Goal: Contribute content: Contribute content

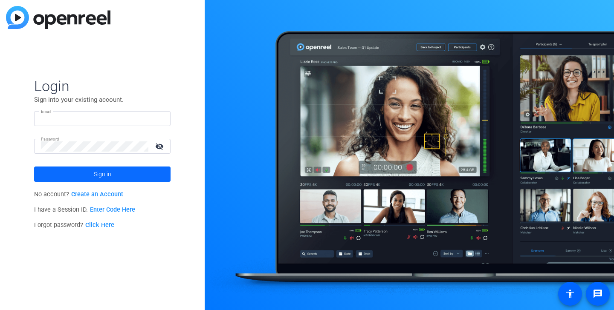
type input "[PERSON_NAME][EMAIL_ADDRESS][DOMAIN_NAME]"
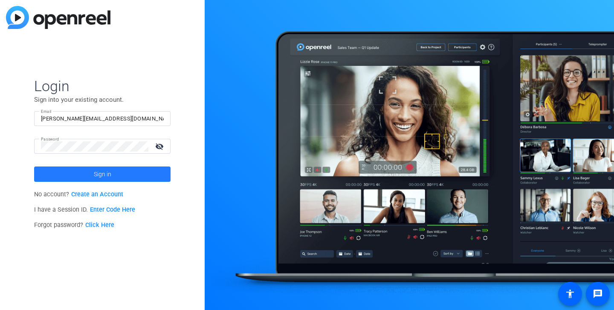
click at [101, 176] on span "Sign in" at bounding box center [102, 174] width 17 height 21
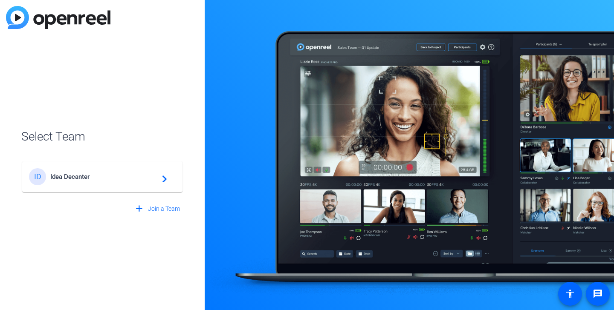
click at [101, 176] on span "Idea Decanter" at bounding box center [103, 177] width 107 height 8
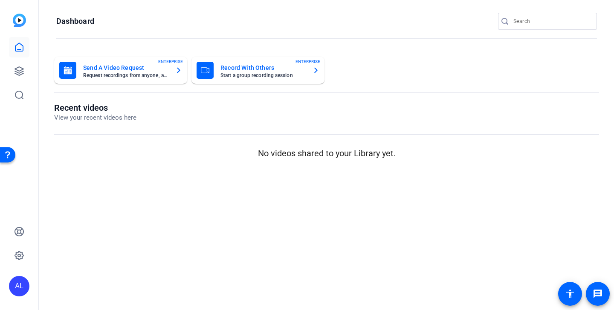
click at [538, 20] on input "Search" at bounding box center [551, 21] width 77 height 10
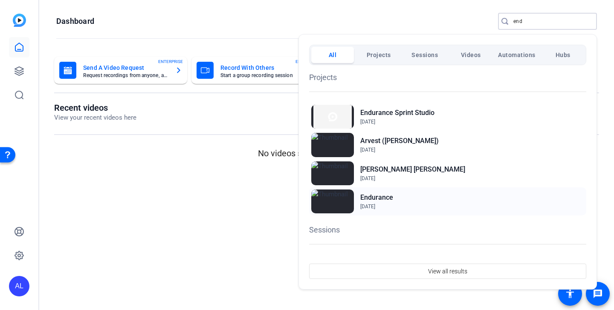
type input "end"
click at [0, 0] on h2 "Endurance" at bounding box center [0, 0] width 0 height 0
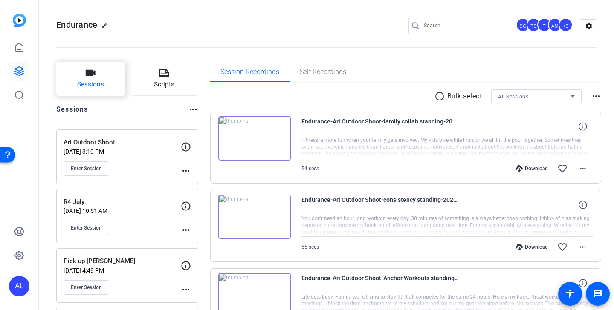
click at [111, 86] on button "Sessions" at bounding box center [90, 79] width 69 height 34
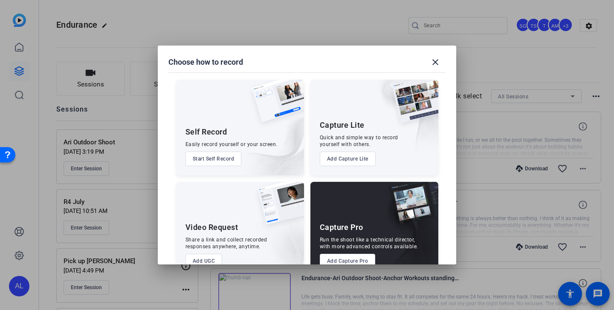
click at [353, 260] on button "Add Capture Pro" at bounding box center [348, 261] width 56 height 14
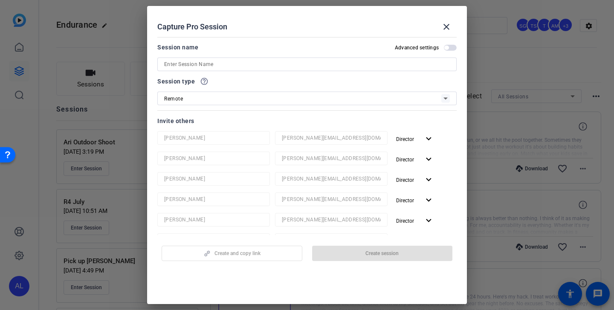
click at [309, 67] on input at bounding box center [306, 64] width 285 height 10
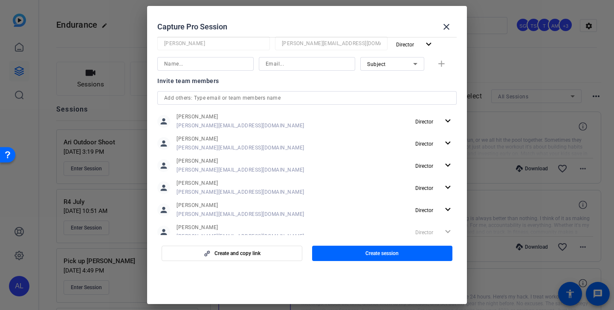
scroll to position [23, 0]
type input "R1 August"
click at [444, 121] on mat-icon "expand_more" at bounding box center [447, 120] width 11 height 11
click at [436, 154] on span "Remove User" at bounding box center [434, 153] width 32 height 6
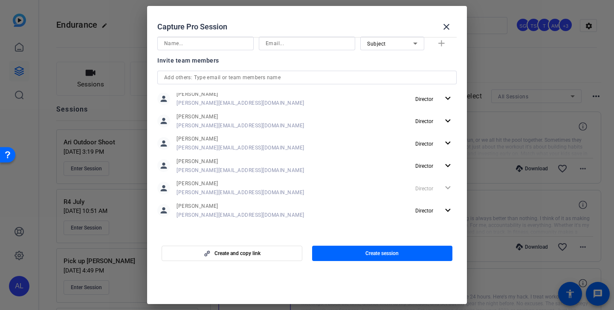
scroll to position [197, 0]
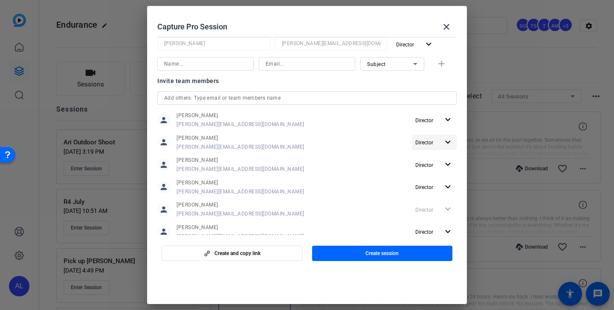
click at [438, 145] on span "Director" at bounding box center [427, 142] width 24 height 10
click at [437, 178] on span "Remove User" at bounding box center [435, 175] width 34 height 10
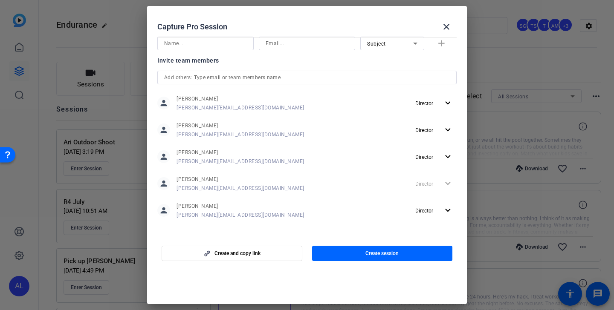
scroll to position [176, 0]
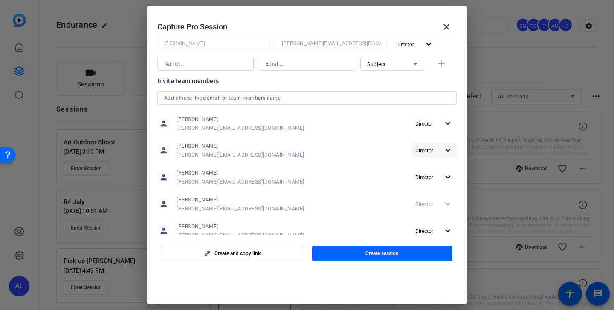
click at [441, 151] on span "button" at bounding box center [434, 150] width 45 height 20
click at [441, 183] on span "Remove User" at bounding box center [434, 183] width 32 height 6
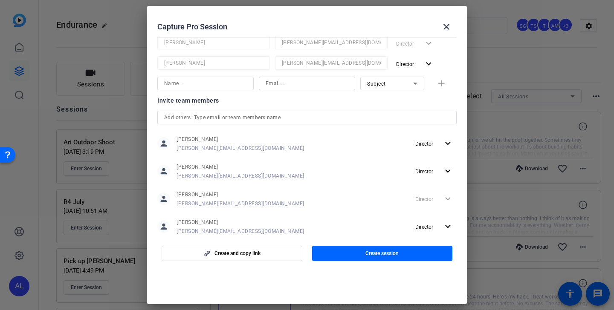
scroll to position [151, 0]
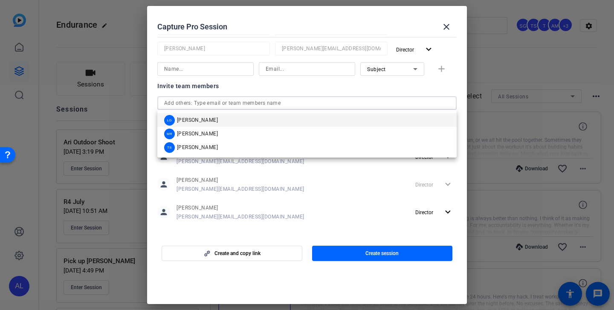
click at [356, 101] on input "text" at bounding box center [306, 103] width 285 height 10
click at [295, 133] on mat-option "MR Molly Roland" at bounding box center [306, 134] width 299 height 14
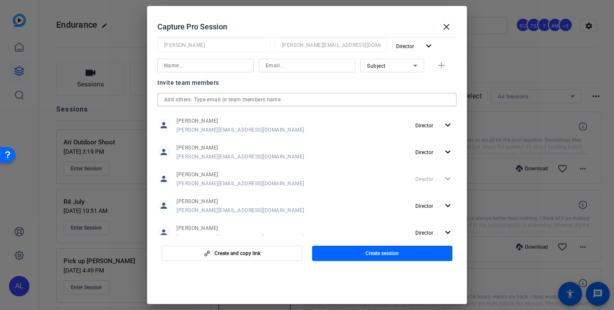
scroll to position [200, 0]
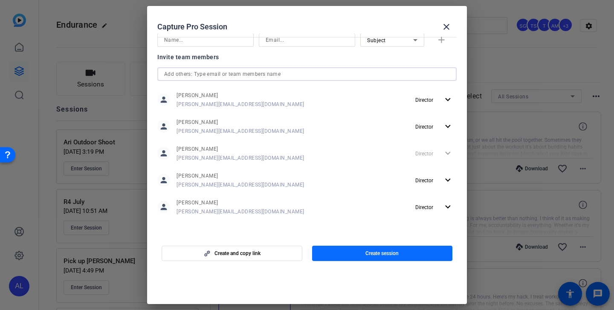
click at [360, 251] on span "button" at bounding box center [382, 253] width 141 height 20
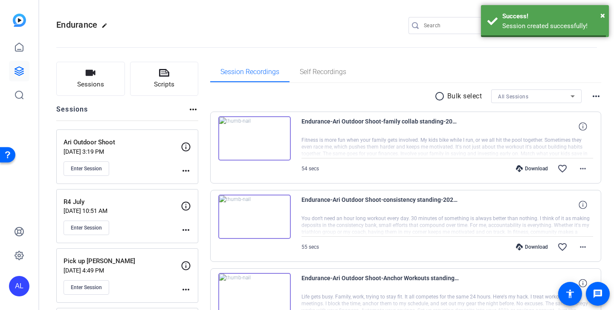
scroll to position [0, 0]
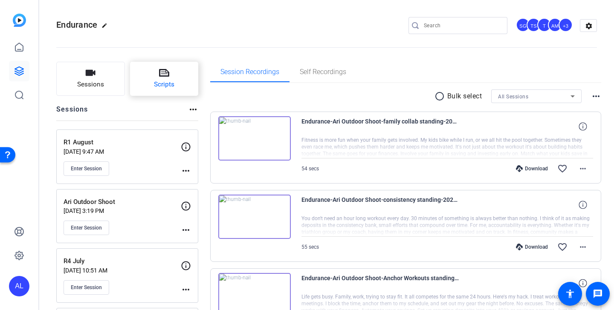
click at [160, 85] on span "Scripts" at bounding box center [164, 85] width 20 height 10
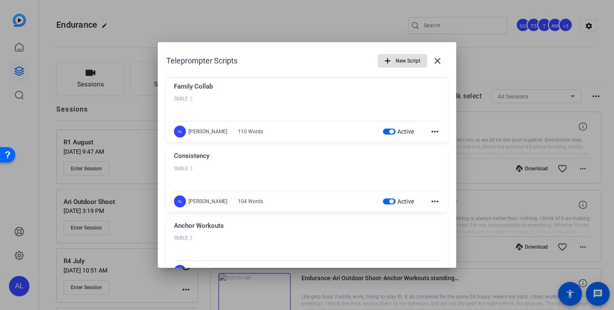
click at [392, 132] on span "button" at bounding box center [391, 132] width 4 height 4
click at [391, 202] on span "button" at bounding box center [391, 201] width 4 height 4
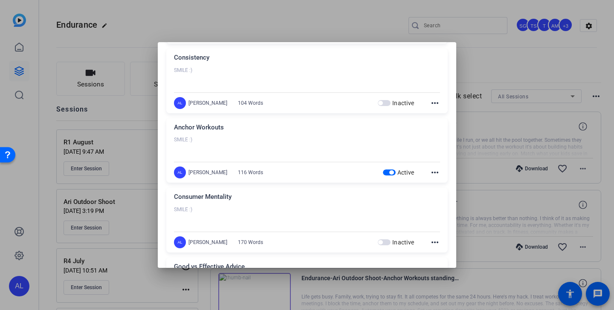
scroll to position [102, 0]
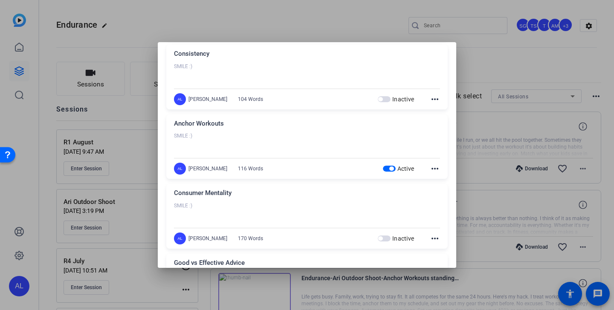
click at [390, 169] on span "button" at bounding box center [391, 169] width 4 height 4
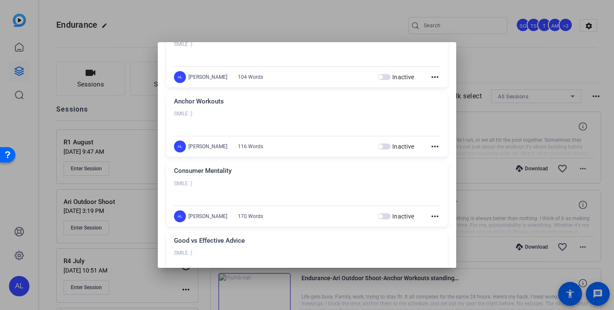
scroll to position [0, 0]
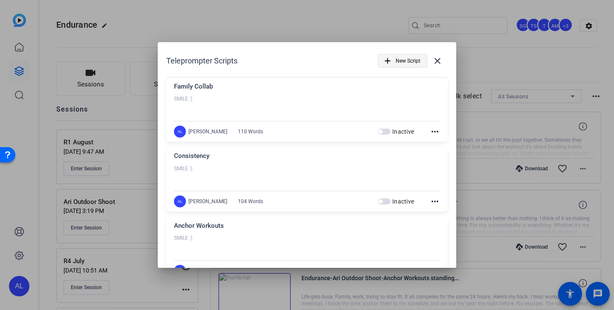
click at [407, 63] on span "New Script" at bounding box center [407, 61] width 25 height 16
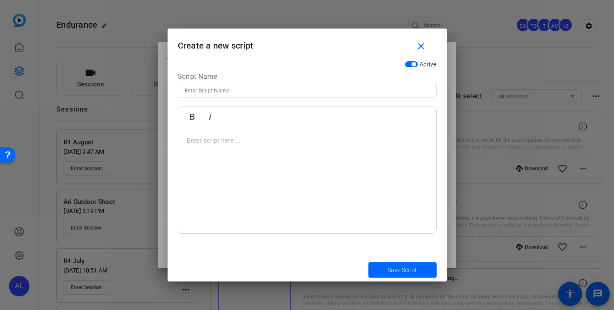
click at [299, 90] on input at bounding box center [306, 91] width 245 height 10
type input "When Kids Turn 18"
click at [322, 149] on div at bounding box center [307, 180] width 258 height 107
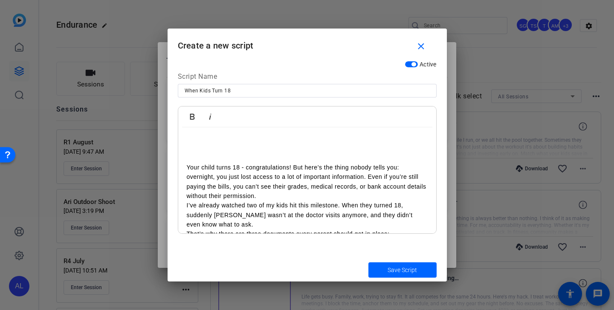
scroll to position [35, 0]
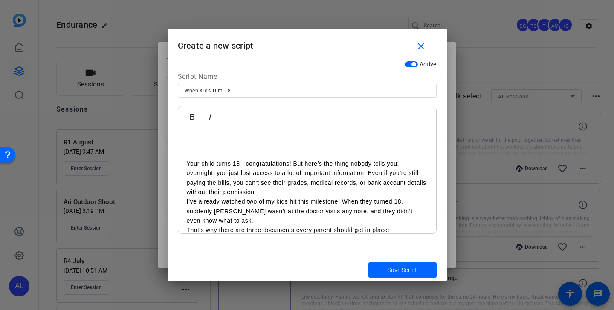
click at [299, 193] on p "Your child turns 18 - congratulations! But here’s the thing nobody tells you: o…" at bounding box center [307, 178] width 241 height 38
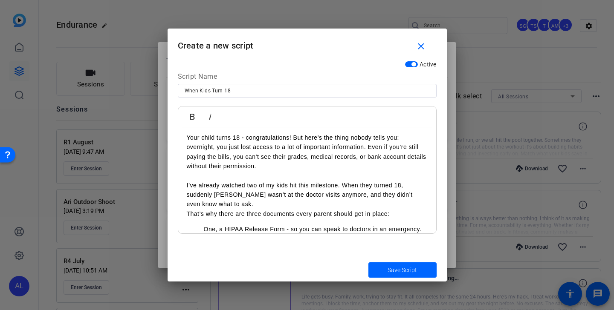
scroll to position [61, 0]
click at [282, 204] on p "I’ve already watched two of my kids hit this milestone. When they turned 18, su…" at bounding box center [307, 194] width 241 height 29
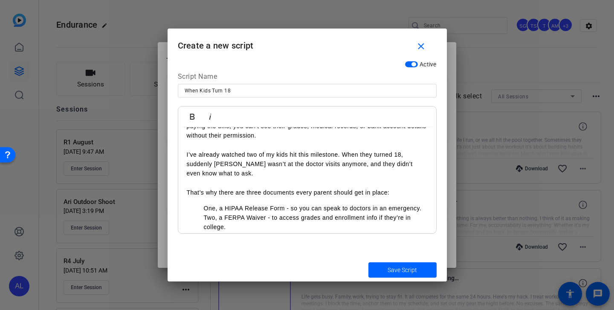
scroll to position [102, 0]
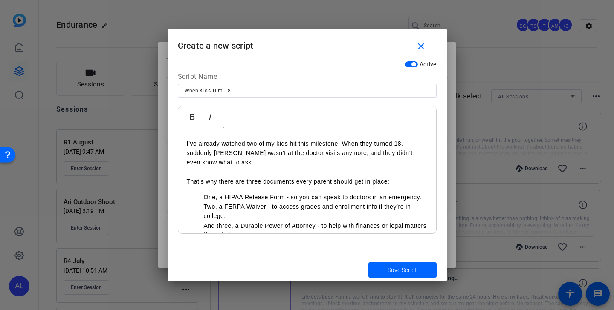
click at [203, 197] on ul "One, a HIPAA Release Form - so you can speak to doctors in an emergency. Two, a…" at bounding box center [307, 217] width 241 height 48
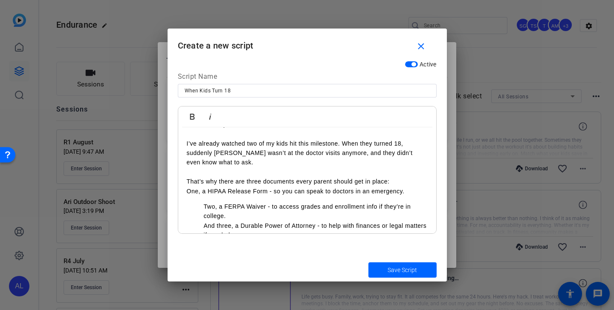
scroll to position [127, 0]
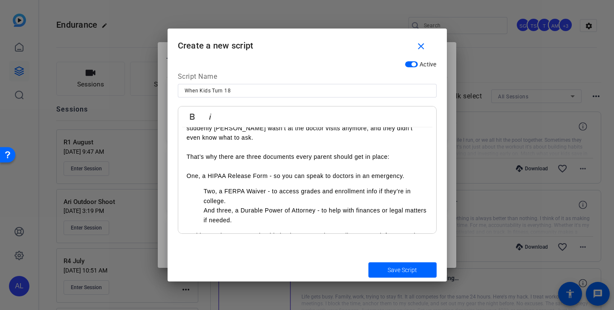
click at [202, 191] on ul "Two, a FERPA Waiver - to access grades and enrollment info if they’re in colleg…" at bounding box center [307, 206] width 241 height 38
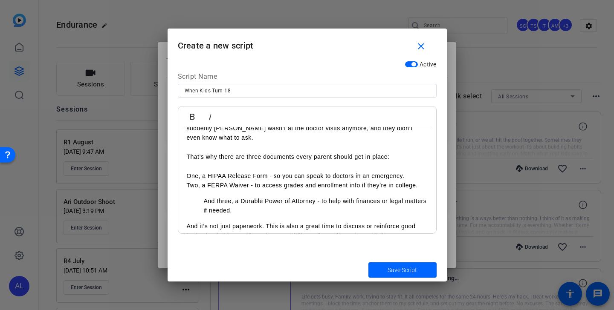
click at [202, 202] on ul "And three, a Durable Power of Attorney - to help with finances or legal matters…" at bounding box center [307, 205] width 241 height 19
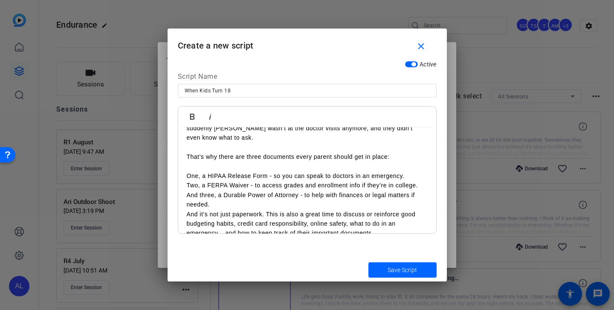
click at [225, 206] on p "And three, a Durable Power of Attorney - to help with finances or legal matters…" at bounding box center [307, 199] width 241 height 19
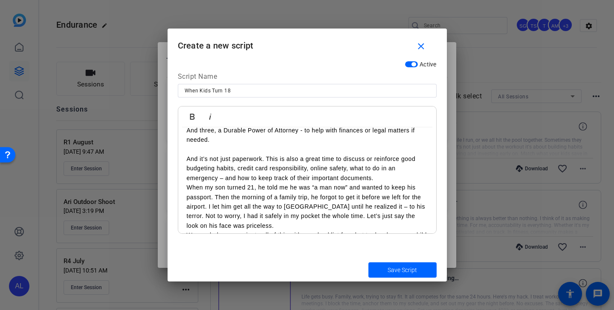
scroll to position [193, 0]
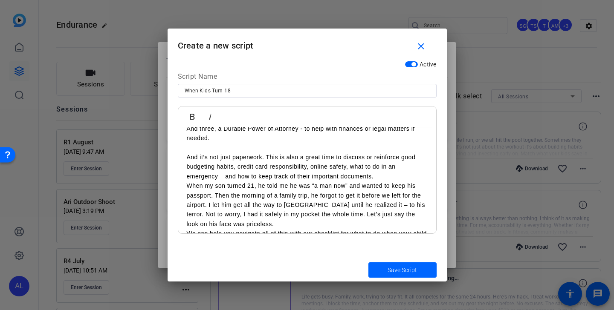
click at [390, 176] on p "And it’s not just paperwork. This is also a great time to discuss or reinforce …" at bounding box center [307, 167] width 241 height 29
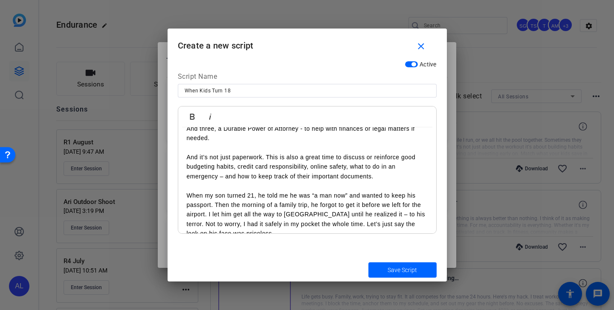
scroll to position [236, 0]
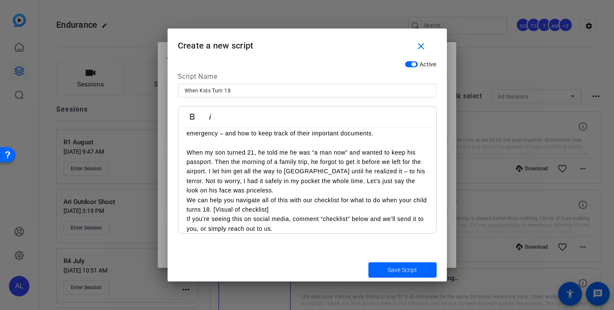
click at [320, 195] on p "When my son turned 21, he told me he was “a man now” and wanted to keep his pas…" at bounding box center [307, 172] width 241 height 48
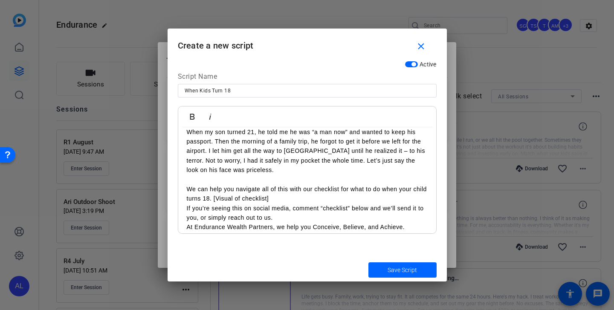
scroll to position [262, 0]
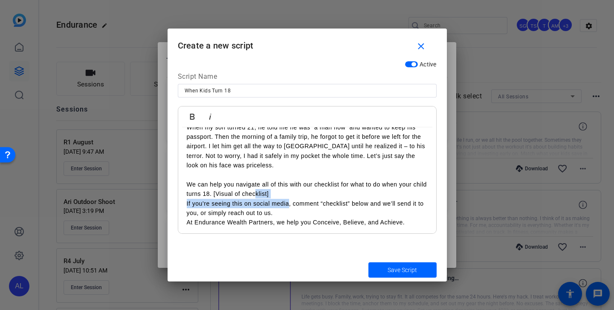
drag, startPoint x: 287, startPoint y: 200, endPoint x: 252, endPoint y: 195, distance: 35.7
click at [252, 195] on div "SMILE :) Your child turns 18 - congratulations! But here’s the thing nobody tel…" at bounding box center [307, 51] width 258 height 370
click at [282, 191] on p "We can help you navigate all of this with our checklist for what to do when you…" at bounding box center [307, 189] width 241 height 19
drag, startPoint x: 285, startPoint y: 195, endPoint x: 215, endPoint y: 194, distance: 70.3
click at [215, 194] on p "We can help you navigate all of this with our checklist for what to do when you…" at bounding box center [307, 189] width 241 height 19
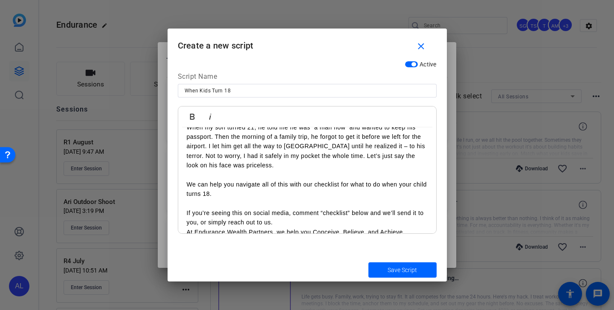
drag, startPoint x: 281, startPoint y: 223, endPoint x: 283, endPoint y: 214, distance: 9.2
click at [281, 223] on p "If you’re seeing this on social media, comment “checklist” below and we’ll send…" at bounding box center [307, 217] width 241 height 19
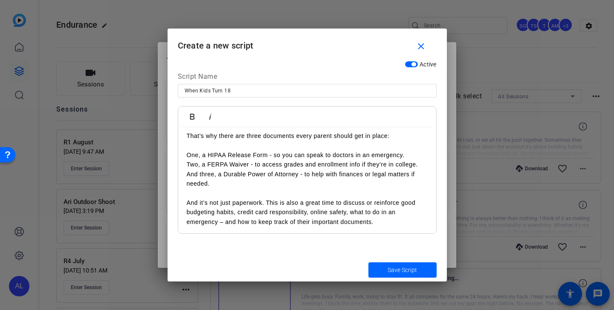
scroll to position [142, 0]
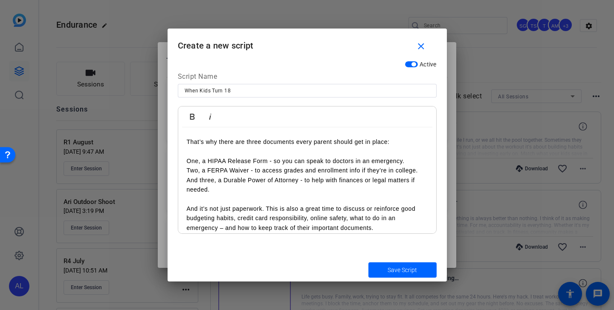
click at [415, 161] on p "One, a HIPAA Release Form - so you can speak to doctors in an emergency." at bounding box center [307, 160] width 241 height 9
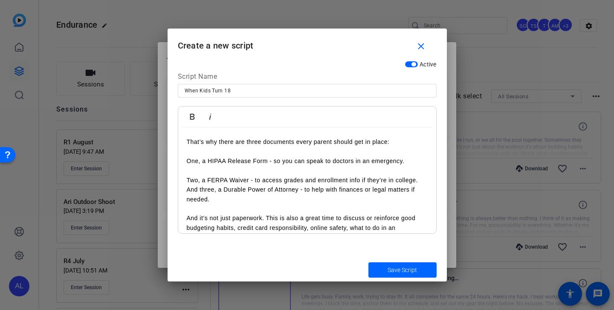
click at [424, 181] on p "Two, a FERPA Waiver - to access grades and enrollment info if they’re in colleg…" at bounding box center [307, 180] width 241 height 9
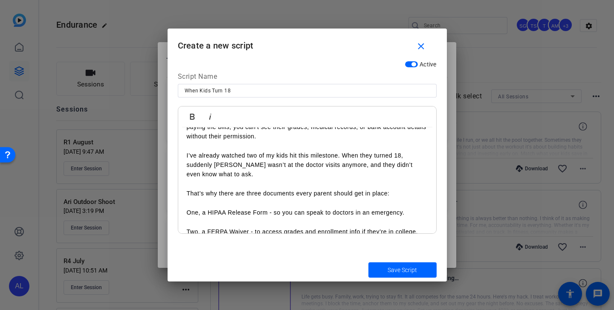
scroll to position [0, 0]
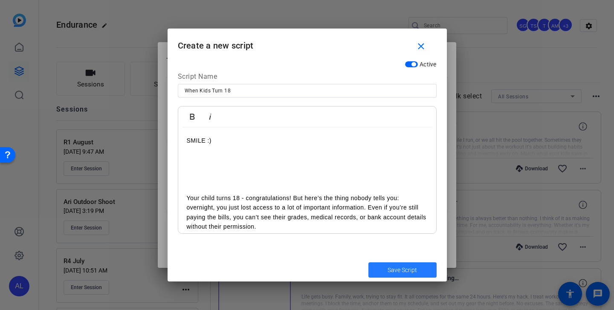
click at [386, 273] on span "submit" at bounding box center [402, 270] width 68 height 20
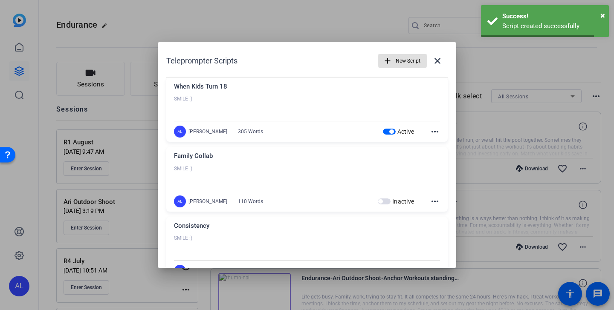
click at [406, 61] on span "New Script" at bounding box center [407, 61] width 25 height 16
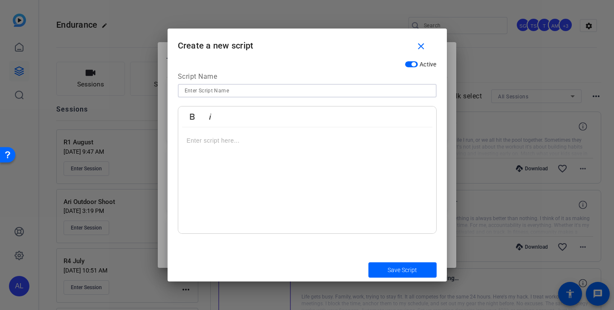
click at [309, 90] on input at bounding box center [306, 91] width 245 height 10
type input "Turning 65"
drag, startPoint x: 309, startPoint y: 145, endPoint x: 309, endPoint y: 138, distance: 6.4
click at [309, 145] on p at bounding box center [307, 140] width 241 height 9
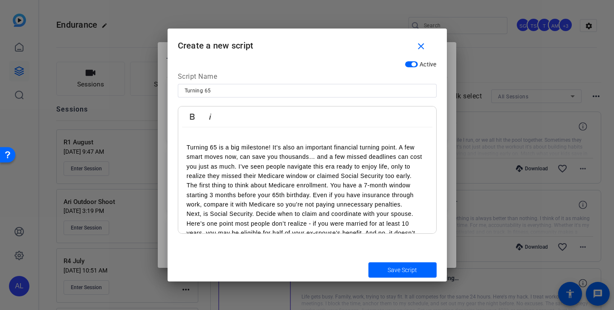
scroll to position [56, 0]
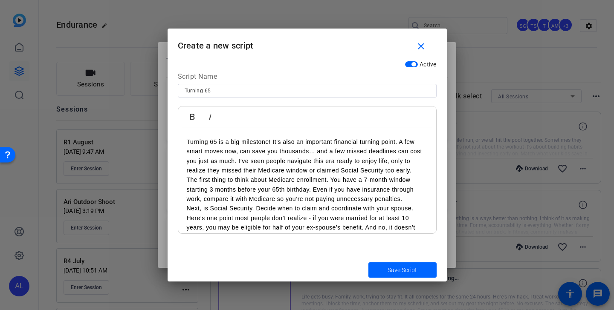
click at [415, 170] on p "Turning 65 is a big milestone! It’s also an important financial turning point. …" at bounding box center [307, 156] width 241 height 38
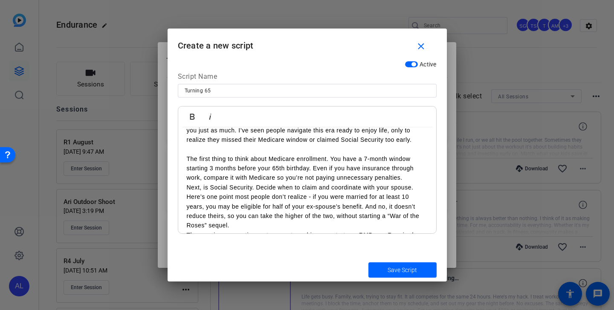
scroll to position [87, 0]
click at [405, 178] on p "The first thing to think about Medicare enrollment. You have a 7-month window s…" at bounding box center [307, 168] width 241 height 29
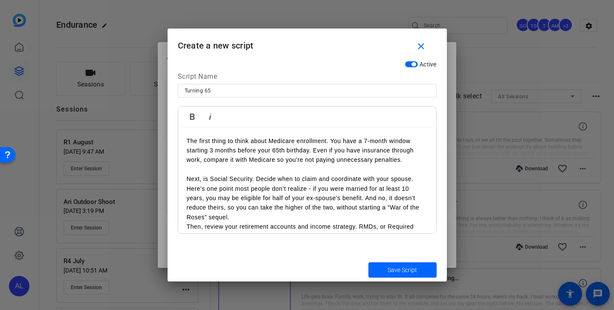
scroll to position [108, 0]
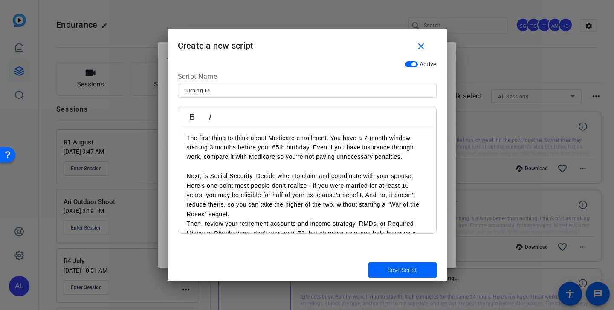
click at [422, 175] on p "Next, is Social Security. Decide when to claim and coordinate with your spouse.…" at bounding box center [307, 195] width 241 height 48
click at [394, 212] on p "Next, is Social Security. Decide when to claim and coordinate with your spouse.…" at bounding box center [307, 195] width 241 height 48
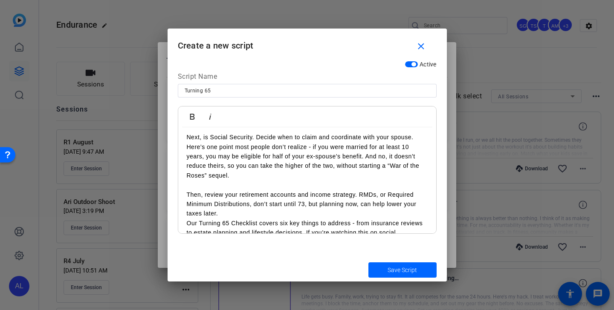
click at [404, 217] on p "Then, review your retirement accounts and income strategy. RMDs, or Required Mi…" at bounding box center [307, 204] width 241 height 29
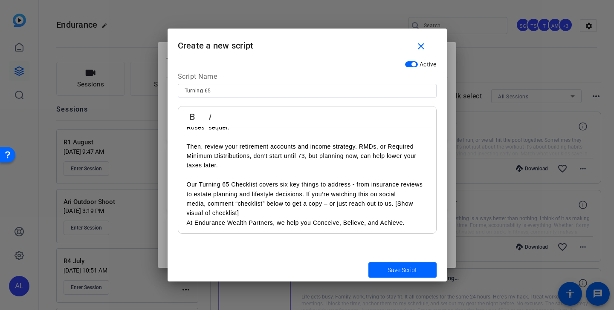
scroll to position [197, 0]
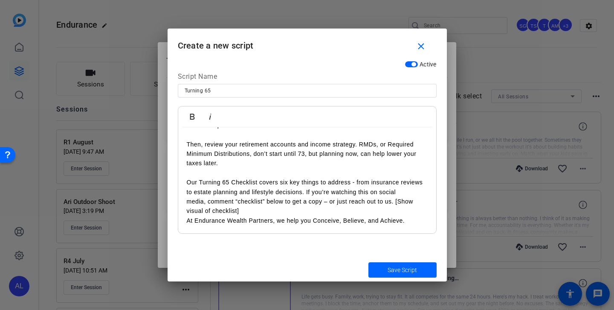
click at [394, 211] on p "Our Turning 65 Checklist covers six key things to address - from insurance revi…" at bounding box center [307, 197] width 241 height 38
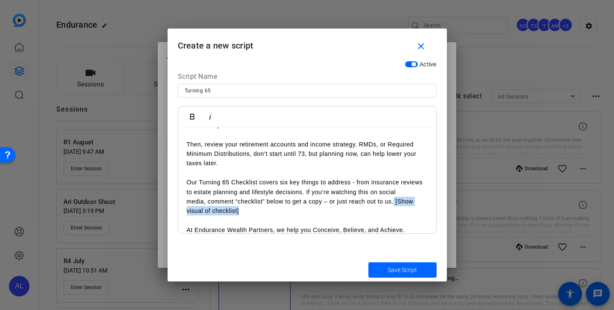
drag, startPoint x: 331, startPoint y: 215, endPoint x: 393, endPoint y: 204, distance: 62.8
click at [393, 204] on p "Our Turning 65 Checklist covers six key things to address - from insurance revi…" at bounding box center [307, 197] width 241 height 38
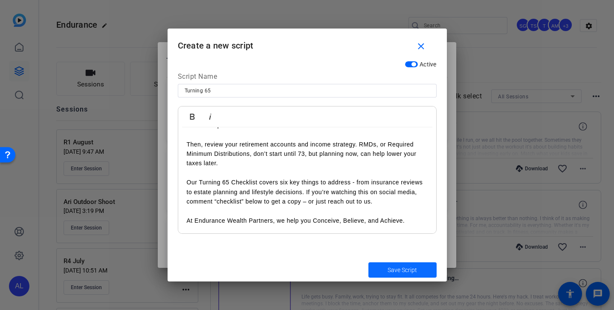
click at [413, 273] on span "Save Script" at bounding box center [401, 270] width 29 height 9
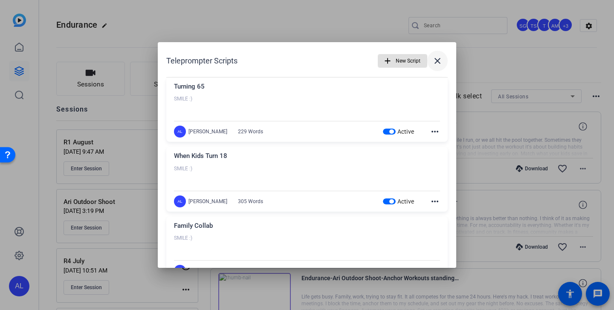
click at [438, 61] on mat-icon "close" at bounding box center [437, 61] width 10 height 10
